Goal: Complete application form: Complete application form

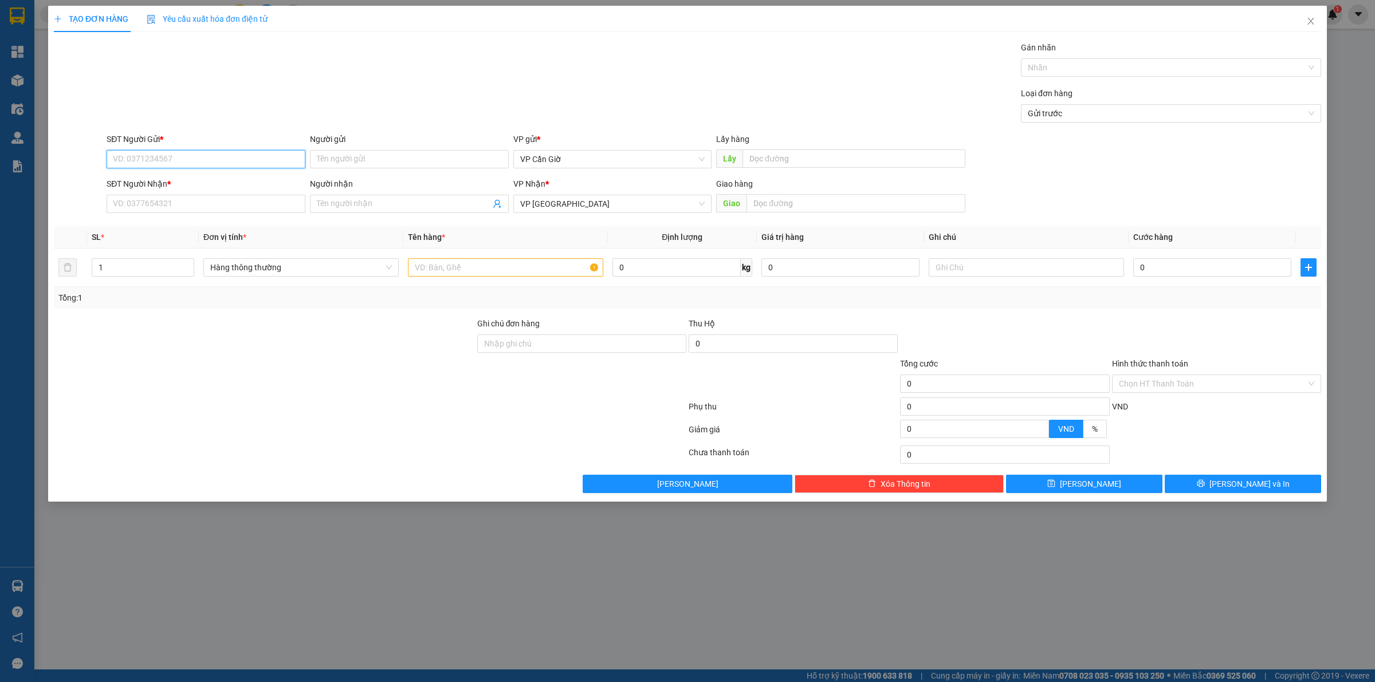
click at [215, 154] on input "SĐT Người Gửi *" at bounding box center [206, 159] width 199 height 18
click at [197, 191] on div "0387854890 - HUYỀN" at bounding box center [206, 183] width 199 height 18
type input "0387854890"
type input "HUYỀN"
type input "45.000"
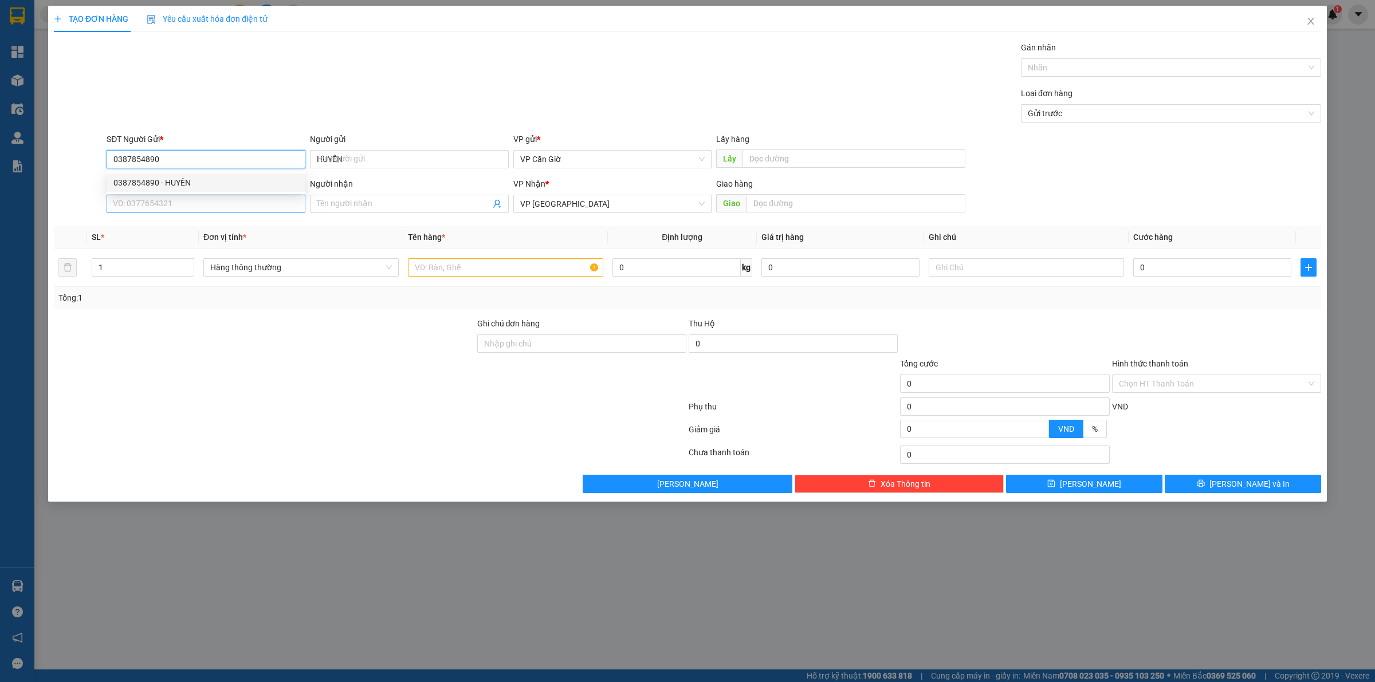
type input "45.000"
type input "0387854890"
drag, startPoint x: 215, startPoint y: 207, endPoint x: 256, endPoint y: 229, distance: 46.7
click at [225, 219] on div "Transit Pickup Surcharge Ids Transit Deliver Surcharge Ids Transit Deliver Surc…" at bounding box center [688, 267] width 1268 height 452
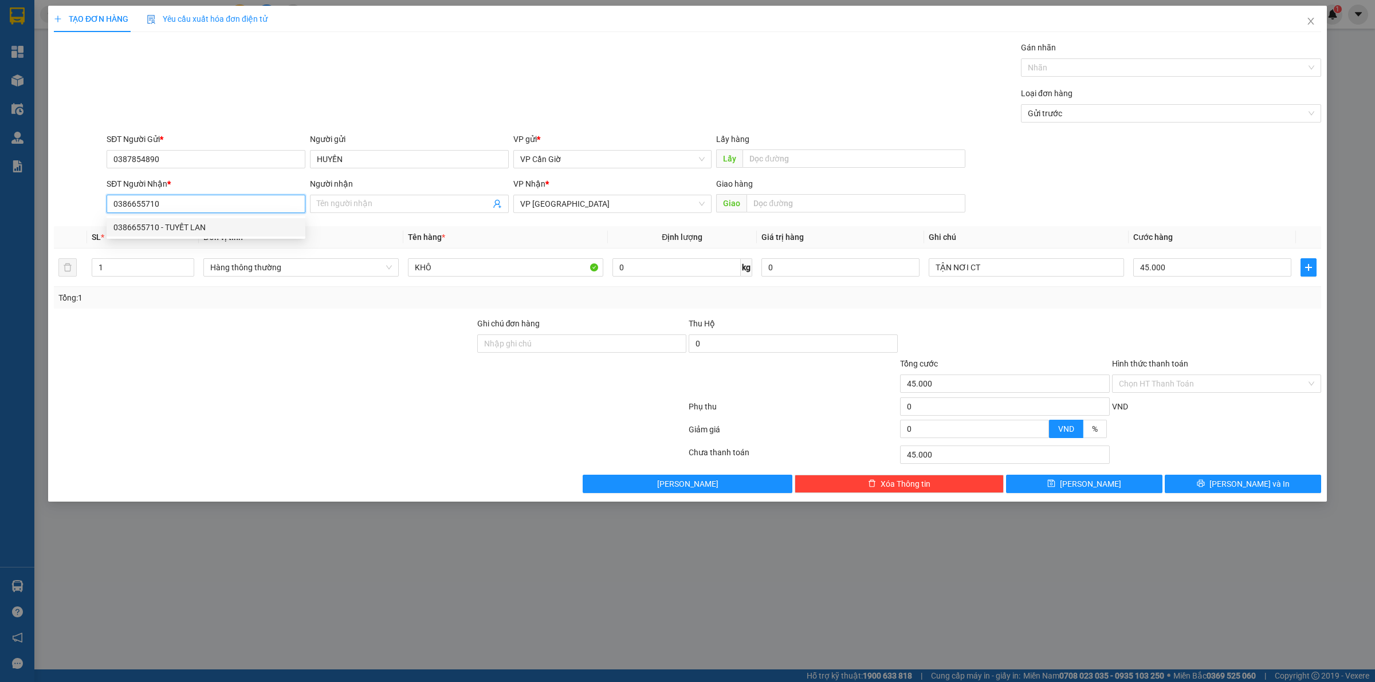
type input "0386655710"
click at [253, 244] on th "Đơn vị tính *" at bounding box center [301, 237] width 205 height 22
click at [261, 231] on th "Đơn vị tính *" at bounding box center [301, 237] width 205 height 22
click at [239, 205] on input "0386655710" at bounding box center [206, 204] width 199 height 18
click at [242, 231] on div "0386655710 - TUYẾT LAN" at bounding box center [205, 227] width 185 height 13
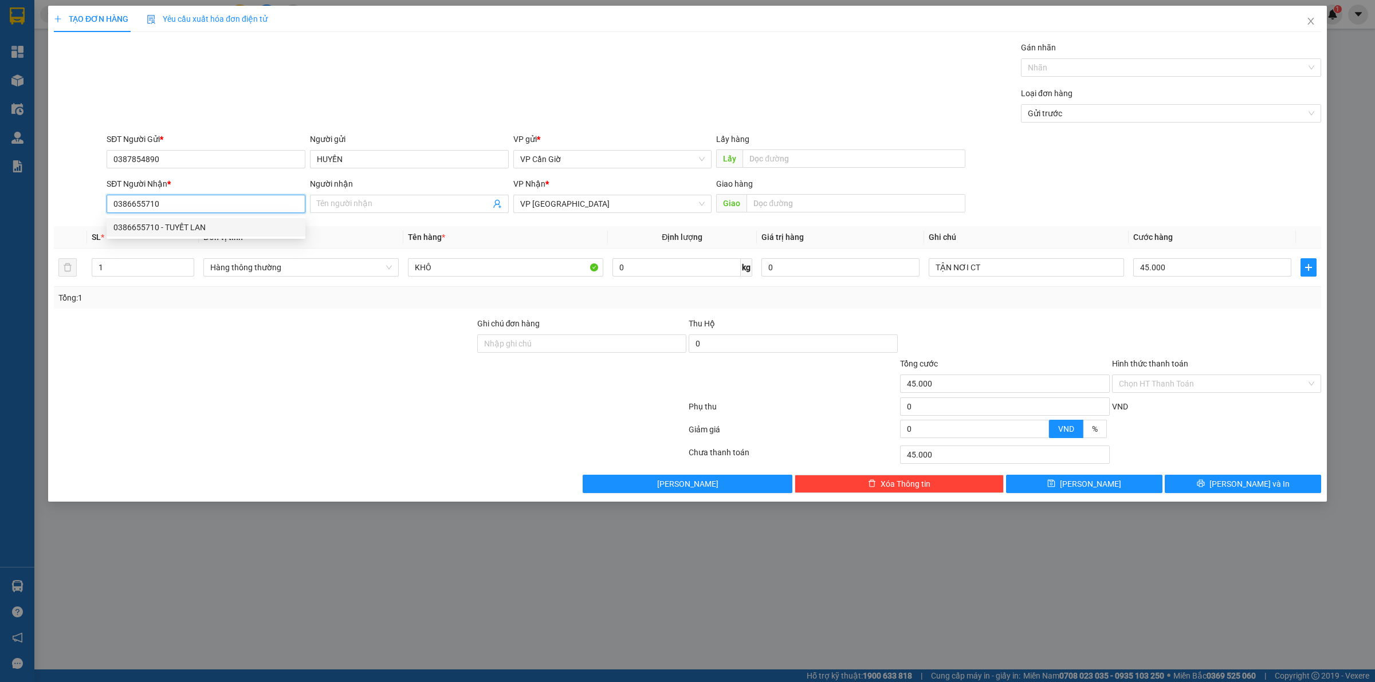
type input "TUYẾT LAN"
type input "20.000"
type input "2"
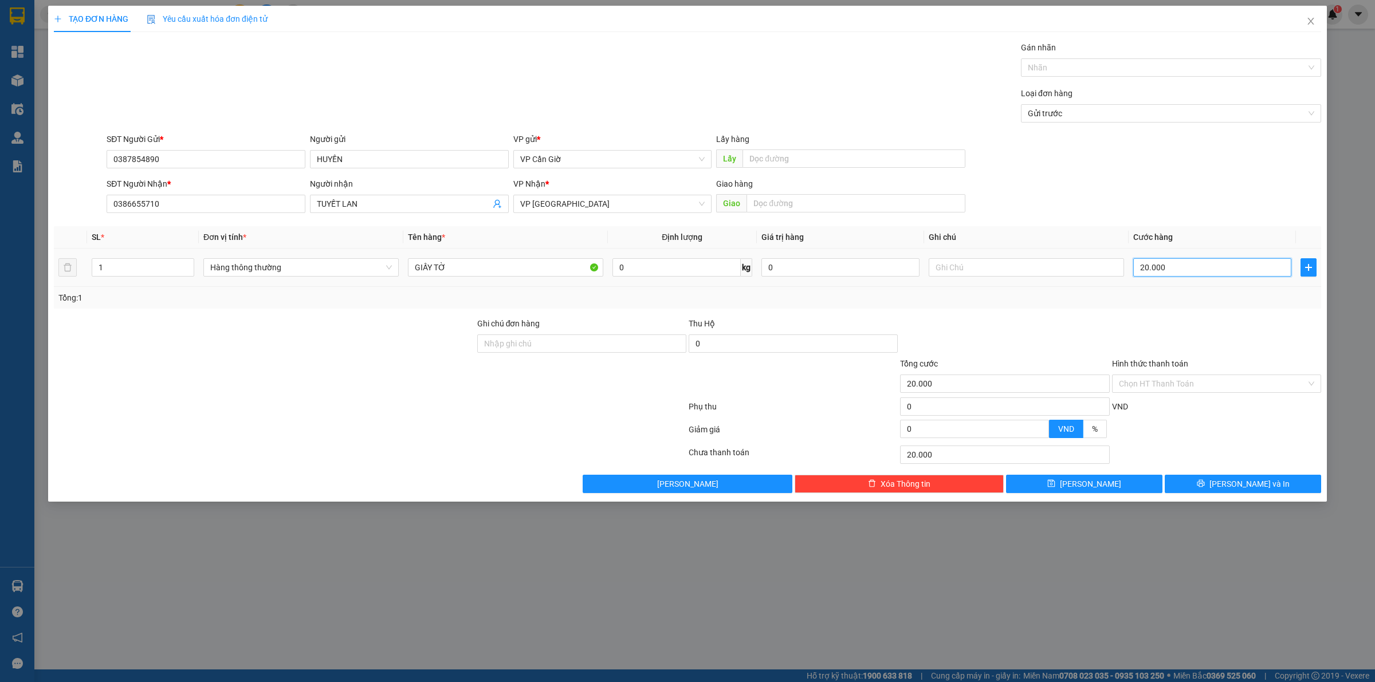
type input "2"
type input "25"
type input "250"
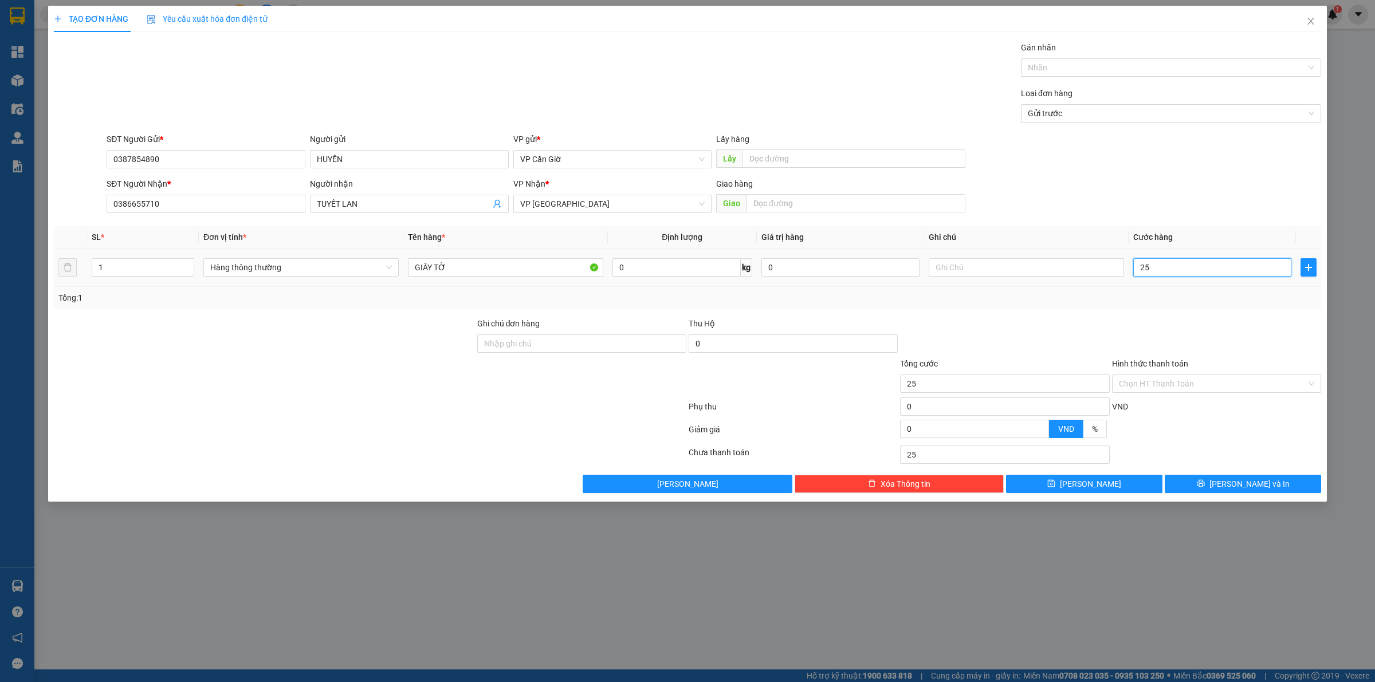
type input "250"
type input "2.500"
type input "25.000"
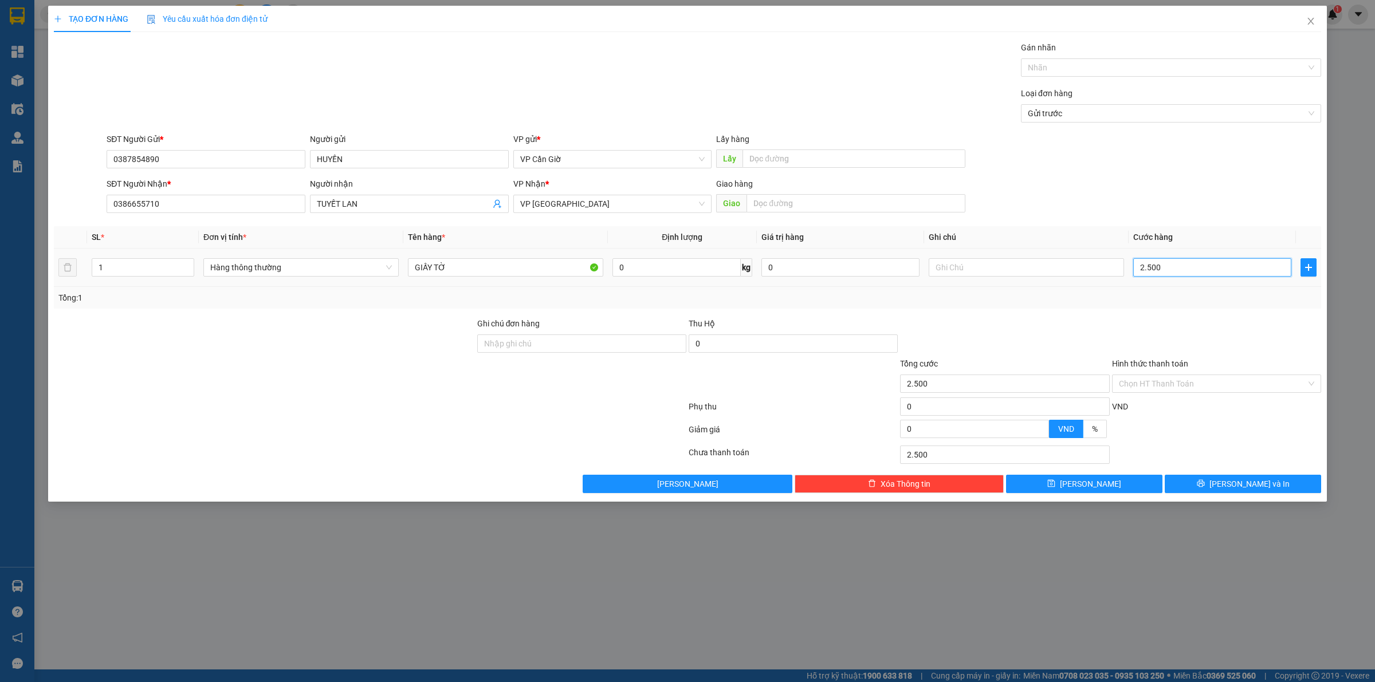
type input "25.000"
click at [1171, 391] on input "Hình thức thanh toán" at bounding box center [1212, 383] width 187 height 17
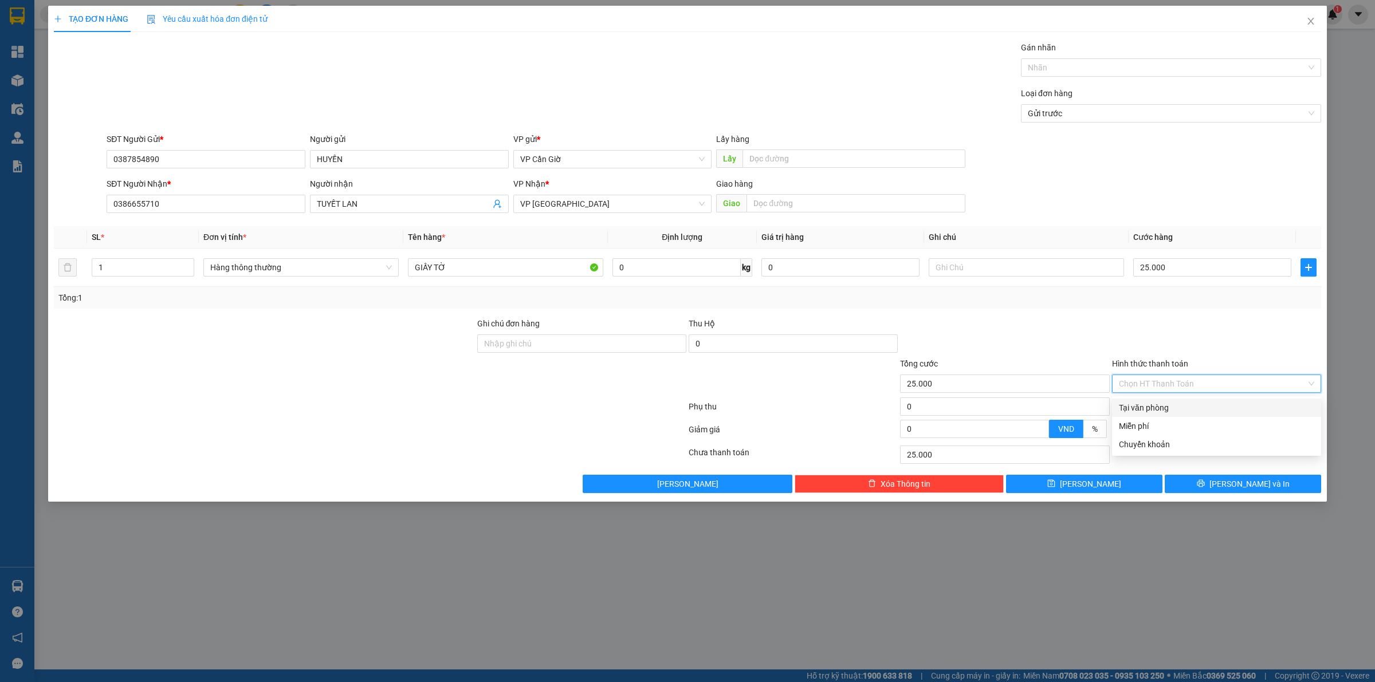
click at [1156, 409] on div "Tại văn phòng" at bounding box center [1216, 408] width 195 height 13
type input "0"
drag, startPoint x: 1217, startPoint y: 488, endPoint x: 986, endPoint y: 295, distance: 300.7
click at [1215, 486] on button "[PERSON_NAME] và In" at bounding box center [1243, 484] width 156 height 18
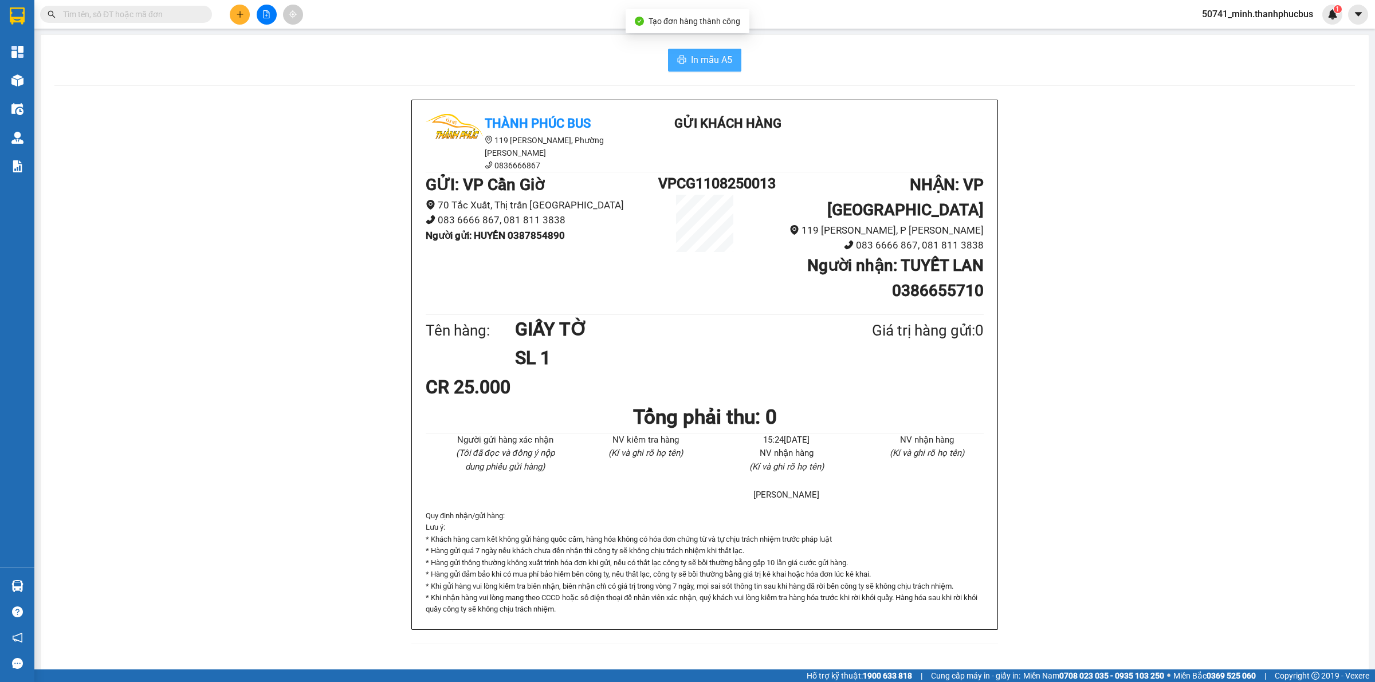
click at [725, 50] on button "In mẫu A5" at bounding box center [704, 60] width 73 height 23
